Goal: Find specific page/section: Find specific page/section

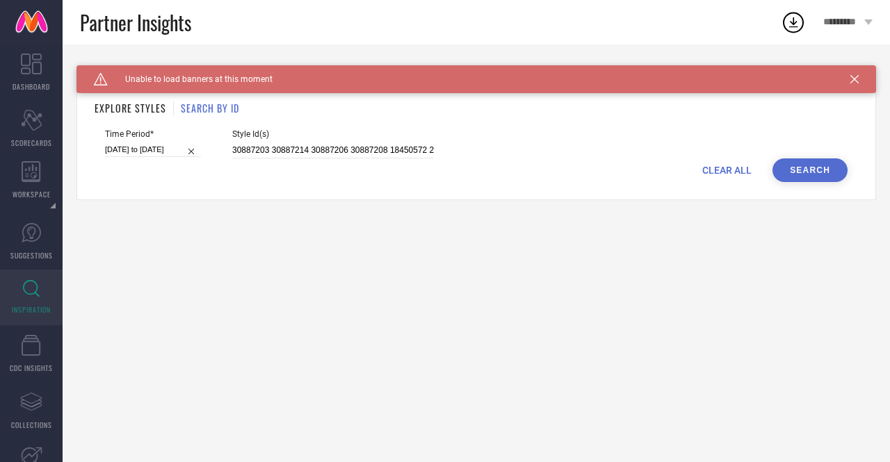
scroll to position [0, 229]
type input "30887203 30887214 30887206 30887208 18450572 25740158 17466004 25740214 2574021…"
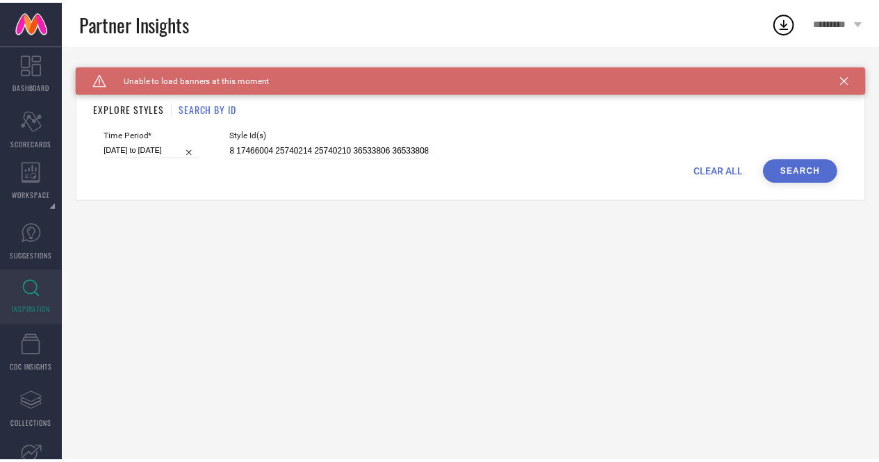
scroll to position [0, 0]
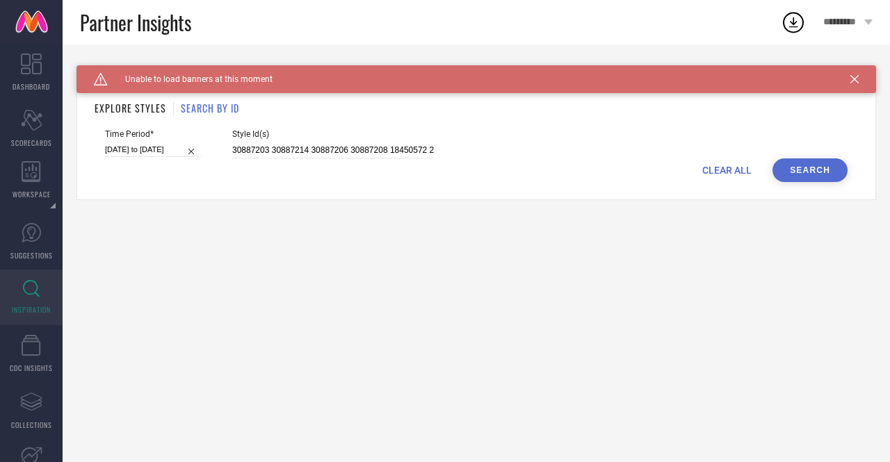
click at [820, 176] on button "Search" at bounding box center [809, 170] width 75 height 24
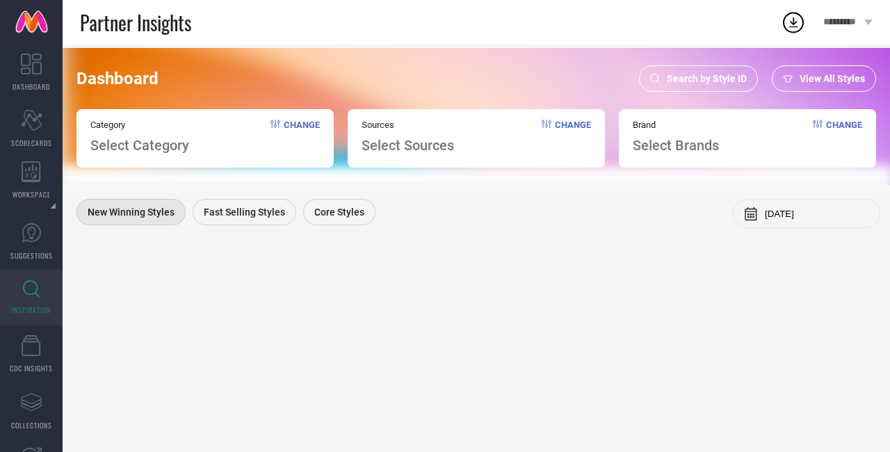
click at [685, 76] on span "Search by Style ID" at bounding box center [707, 78] width 80 height 11
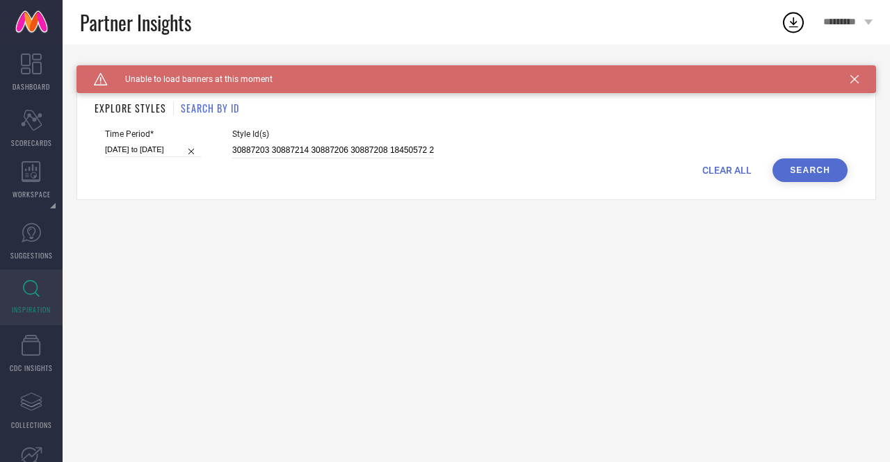
click at [229, 149] on div "Time Period* 01-03-2025 to 30-08-2025 Style Id(s) 30887203 30887214 30887206 30…" at bounding box center [476, 143] width 742 height 29
click at [232, 149] on input "30887203 30887214 30887206 30887208 18450572 25740158 17466004 25740214 2574021…" at bounding box center [333, 151] width 202 height 16
paste input "30887203 30887214 30887206 30887208 18450572 25740158 17466004 25740214 2574021…"
type input "30887203 30887214 30887206 30887208 18450572 25740158 17466004 25740214 2574021…"
click at [811, 175] on button "Search" at bounding box center [809, 170] width 75 height 24
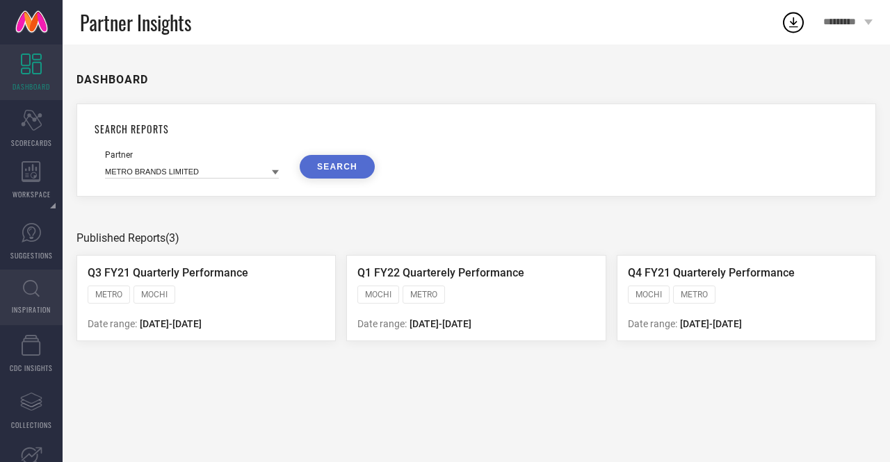
click at [49, 305] on span "INSPIRATION" at bounding box center [31, 309] width 39 height 10
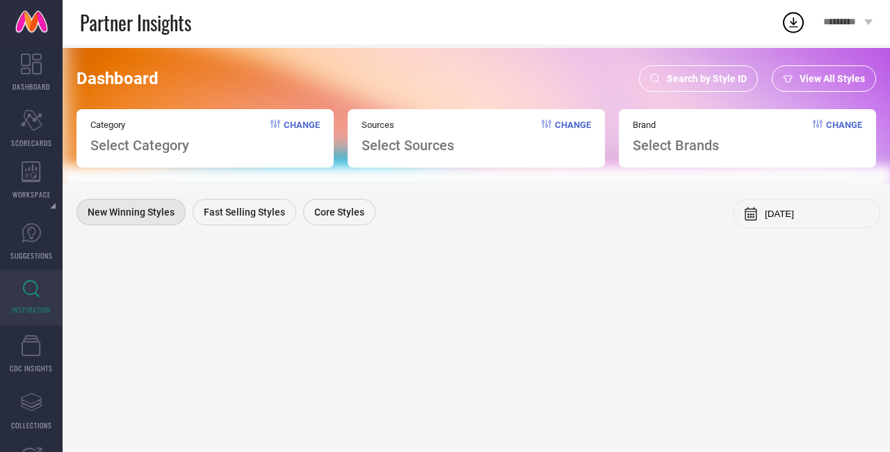
click at [673, 86] on div "Search by Style ID" at bounding box center [698, 78] width 119 height 26
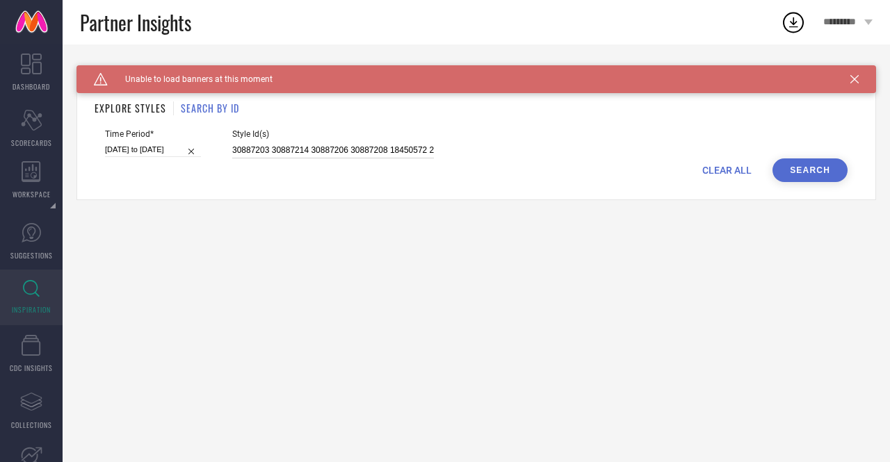
click at [232, 149] on input "30887203 30887214 30887206 30887208 18450572 25740158 17466004 25740214 2574021…" at bounding box center [333, 151] width 202 height 16
select select "2"
select select "2025"
select select "3"
select select "2025"
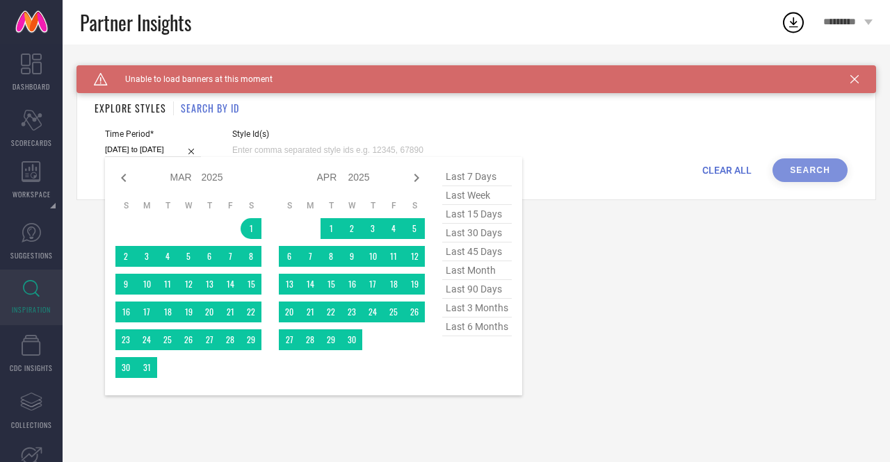
click at [161, 151] on input "[DATE] to [DATE]" at bounding box center [153, 150] width 96 height 15
click at [469, 330] on span "last 6 months" at bounding box center [477, 327] width 70 height 19
type input "[DATE] to [DATE]"
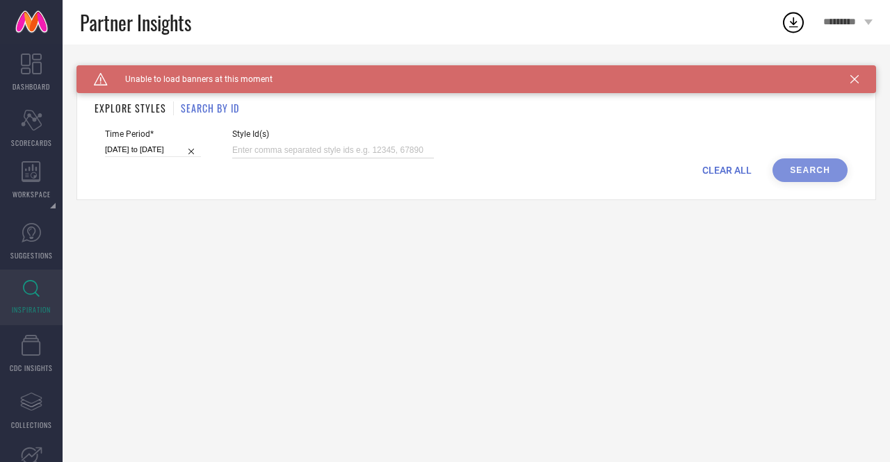
click at [305, 151] on input at bounding box center [333, 151] width 202 height 16
paste input "30887203 30887214 30887206 30887208 18450572 25740158 17466004 25740214 2574021…"
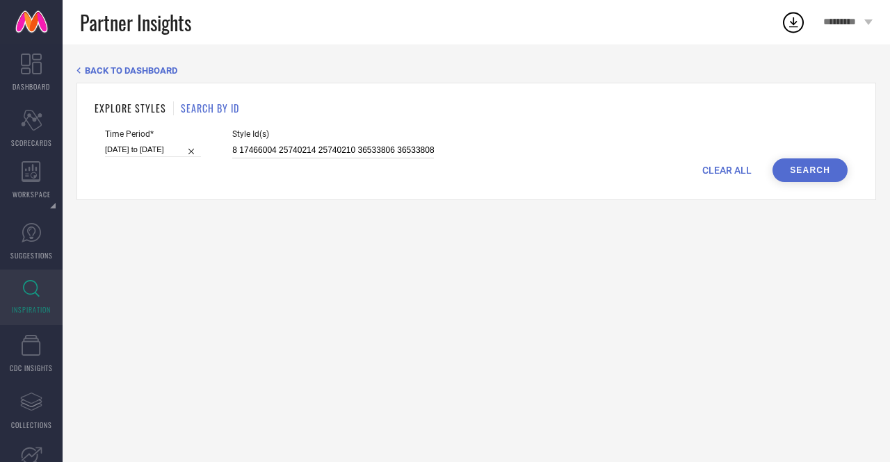
type input "30887203 30887214 30887206 30887208 18450572 25740158 17466004 25740214 2574021…"
click at [814, 172] on button "Search" at bounding box center [809, 170] width 75 height 24
click at [232, 149] on input "30887203 30887214 30887206 30887208 18450572 25740158 17466004 25740214 2574021…" at bounding box center [333, 151] width 202 height 16
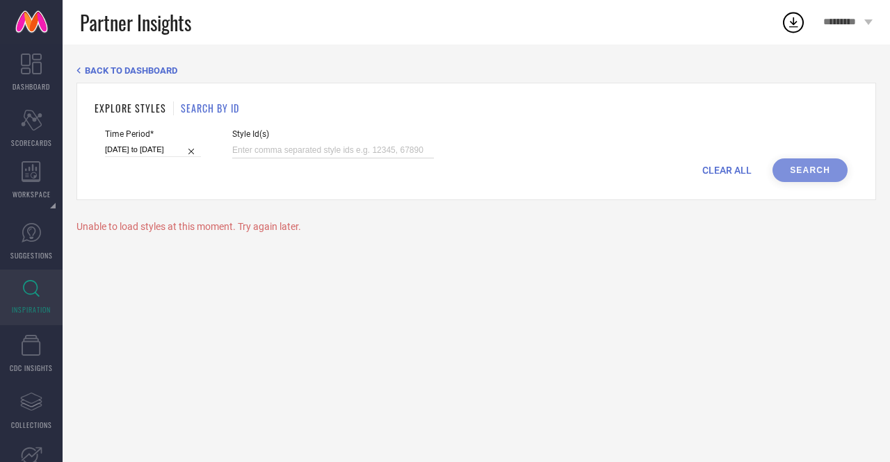
paste input "30887203 30887214 30887206 30887208 18450572 25740158 17466004 25740214 2574021…"
click at [830, 177] on button "Search" at bounding box center [809, 170] width 75 height 24
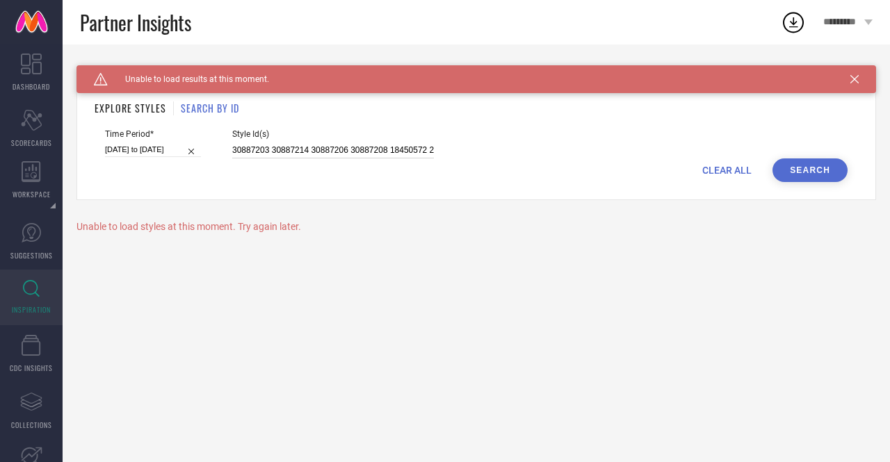
click at [269, 153] on input "30887203 30887214 30887206 30887208 18450572 25740158 17466004 25740214 2574021…" at bounding box center [333, 151] width 202 height 16
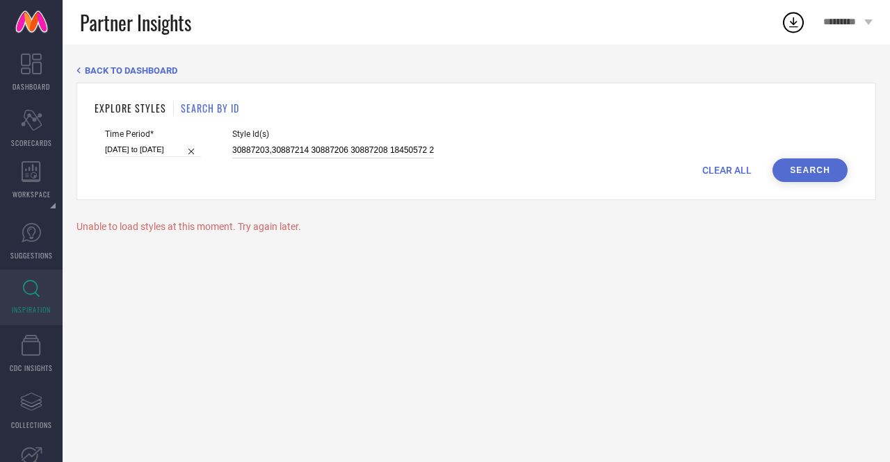
type input "30887203,30887214 30887206 30887208 18450572 25740158 17466004 25740214 2574021…"
click at [829, 177] on button "Search" at bounding box center [809, 170] width 75 height 24
